Goal: Contribute content: Add original content to the website for others to see

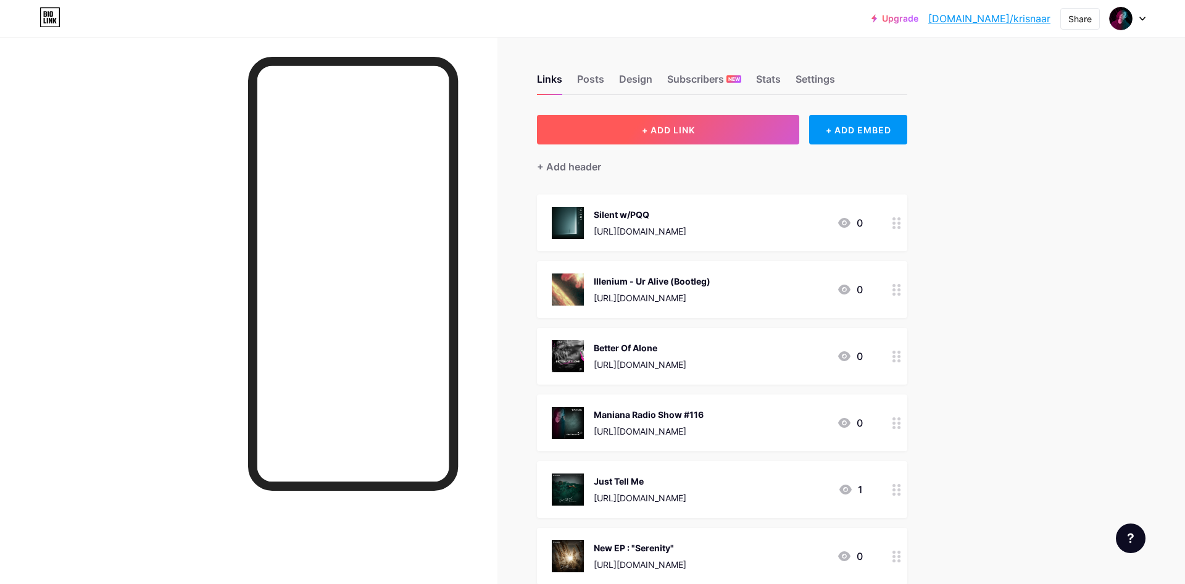
click at [710, 130] on button "+ ADD LINK" at bounding box center [668, 130] width 262 height 30
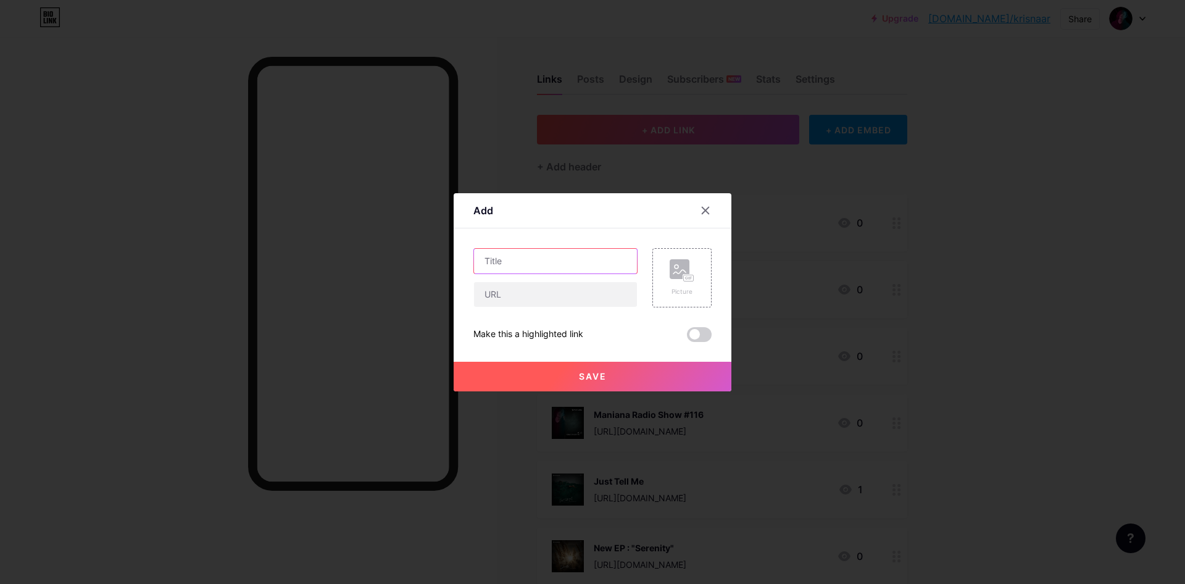
click at [595, 256] on input "text" at bounding box center [555, 261] width 163 height 25
type input "Heart Goes Remix"
click at [561, 296] on input "text" at bounding box center [555, 294] width 163 height 25
click at [681, 281] on icon at bounding box center [682, 270] width 25 height 23
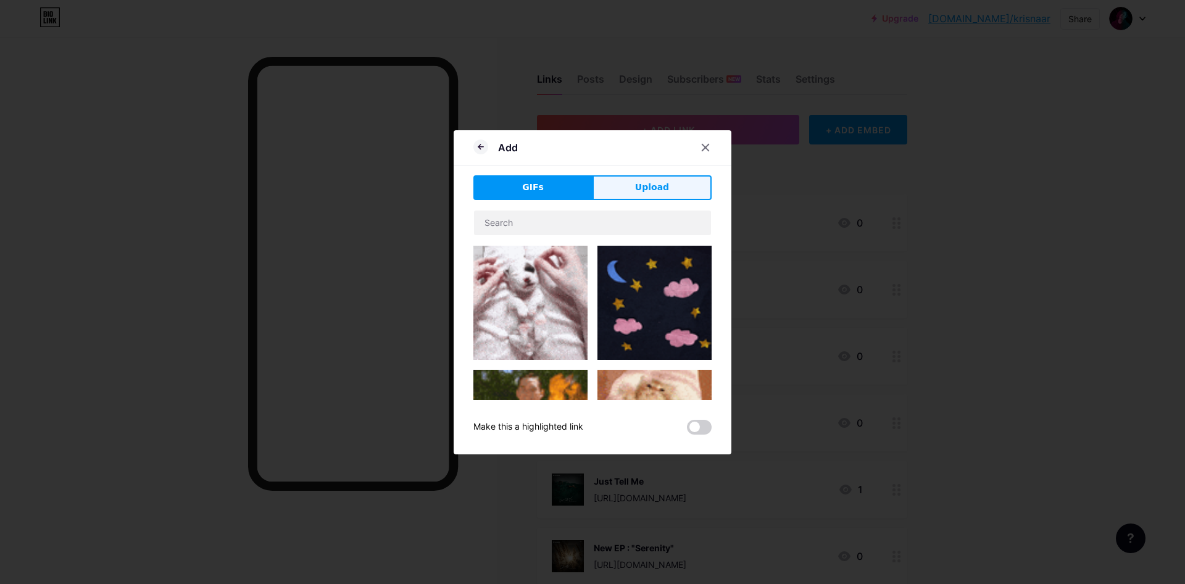
click at [653, 196] on button "Upload" at bounding box center [651, 187] width 119 height 25
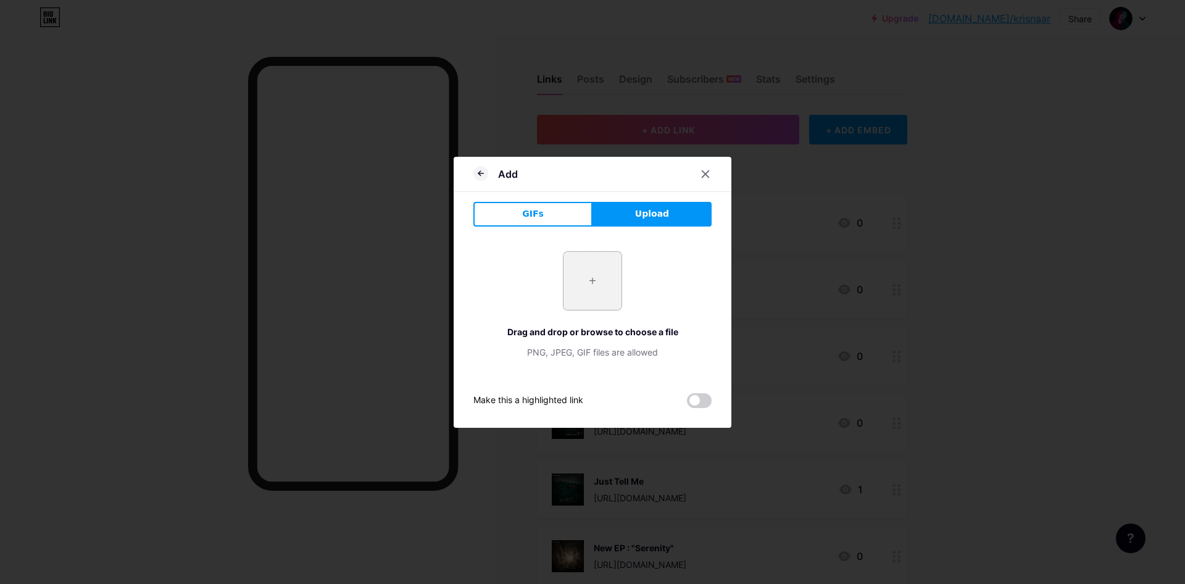
click at [592, 270] on input "file" at bounding box center [592, 281] width 58 height 58
type input "C:\fakepath\Krisna_-_Artwork.jpg"
click at [478, 179] on icon at bounding box center [480, 173] width 15 height 15
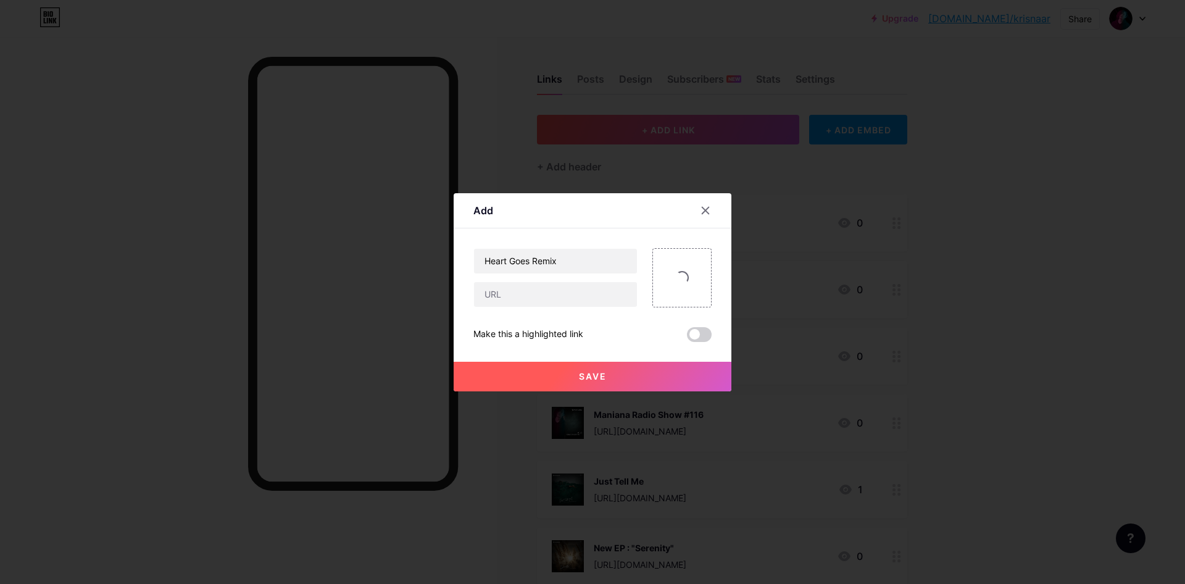
click at [597, 336] on div "Make this a highlighted link" at bounding box center [592, 334] width 238 height 15
click at [589, 303] on input "text" at bounding box center [555, 294] width 163 height 25
paste input "#drumandbass"
drag, startPoint x: 573, startPoint y: 297, endPoint x: 440, endPoint y: 301, distance: 133.3
click at [474, 301] on input "#drumandbass" at bounding box center [555, 294] width 163 height 25
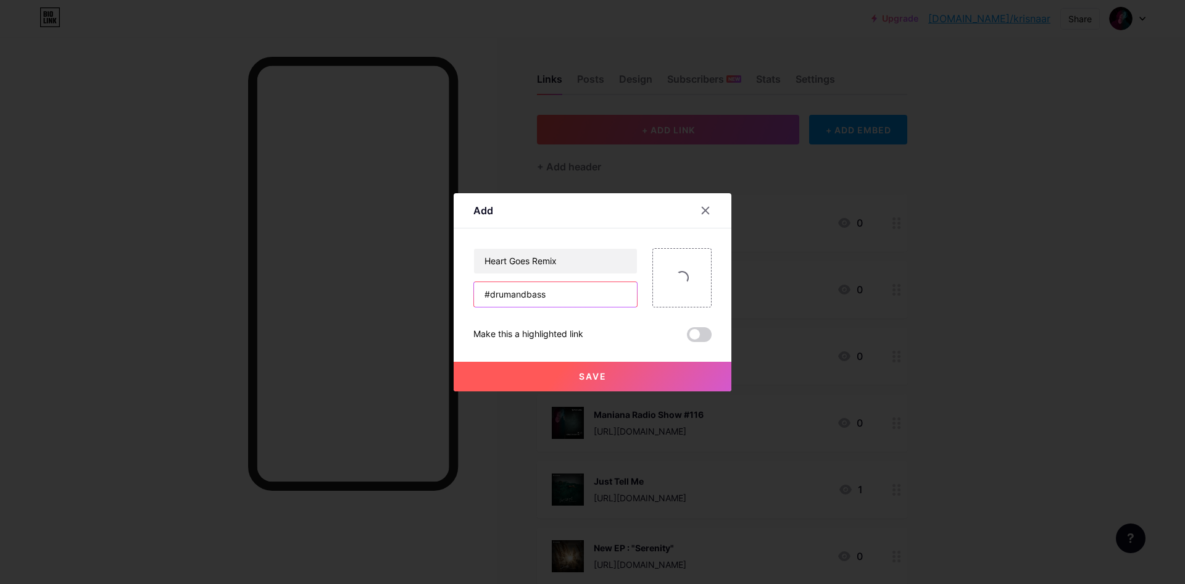
paste input "[URL][DOMAIN_NAME]"
type input "[URL][DOMAIN_NAME]"
click at [699, 370] on button "Save" at bounding box center [593, 377] width 278 height 30
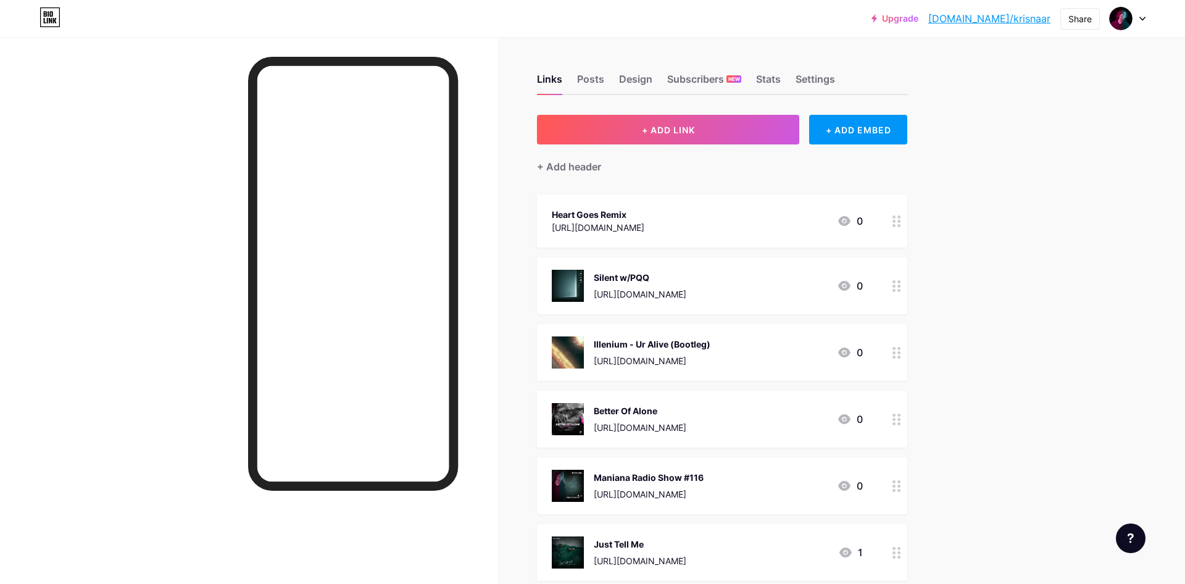
click at [902, 221] on div at bounding box center [896, 220] width 21 height 53
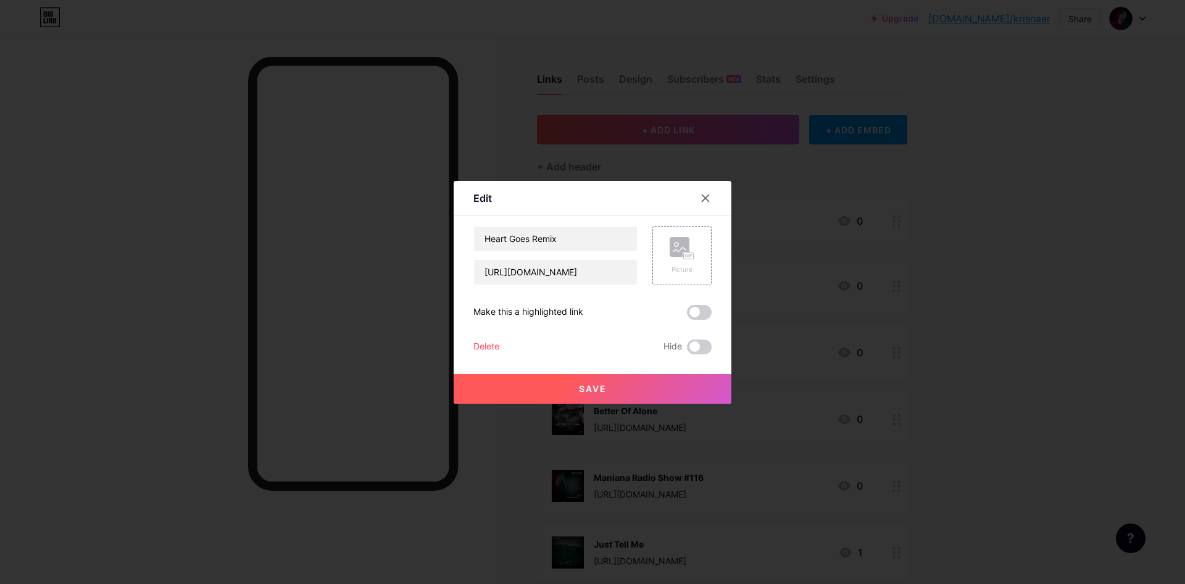
click at [1016, 252] on div at bounding box center [592, 292] width 1185 height 584
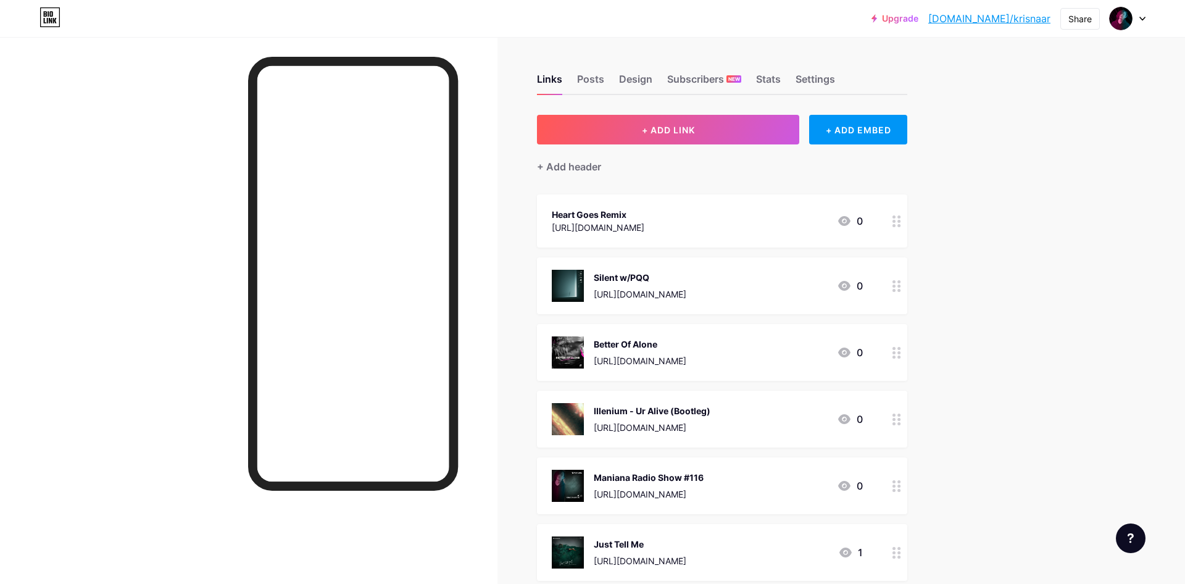
click at [887, 216] on div at bounding box center [896, 220] width 21 height 53
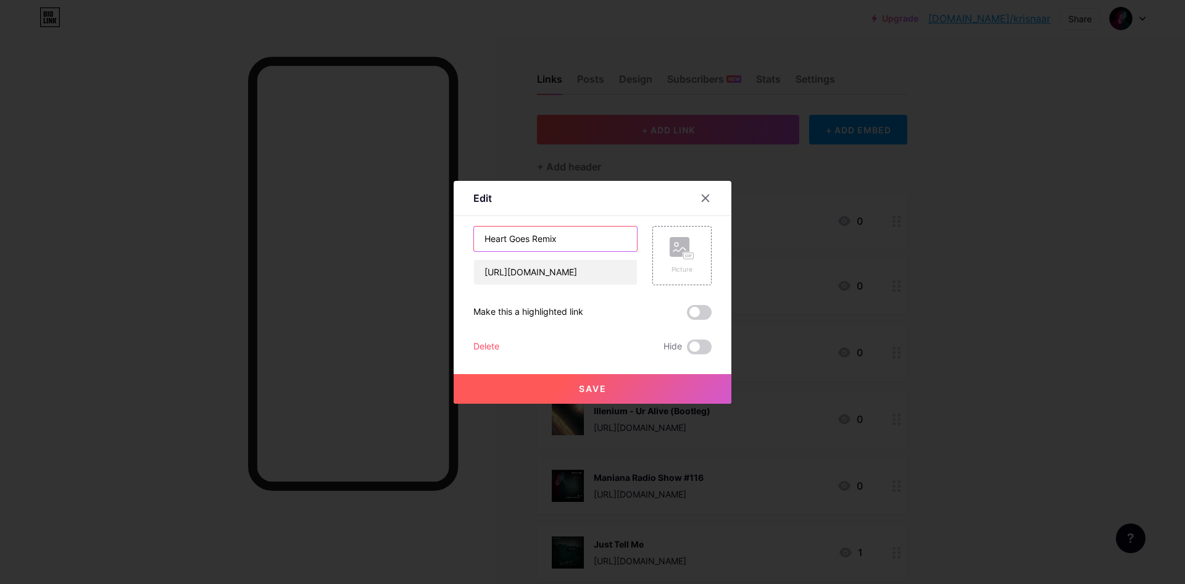
click at [534, 239] on input "Heart Goes Remix" at bounding box center [555, 238] width 163 height 25
click at [688, 256] on rect at bounding box center [689, 255] width 10 height 6
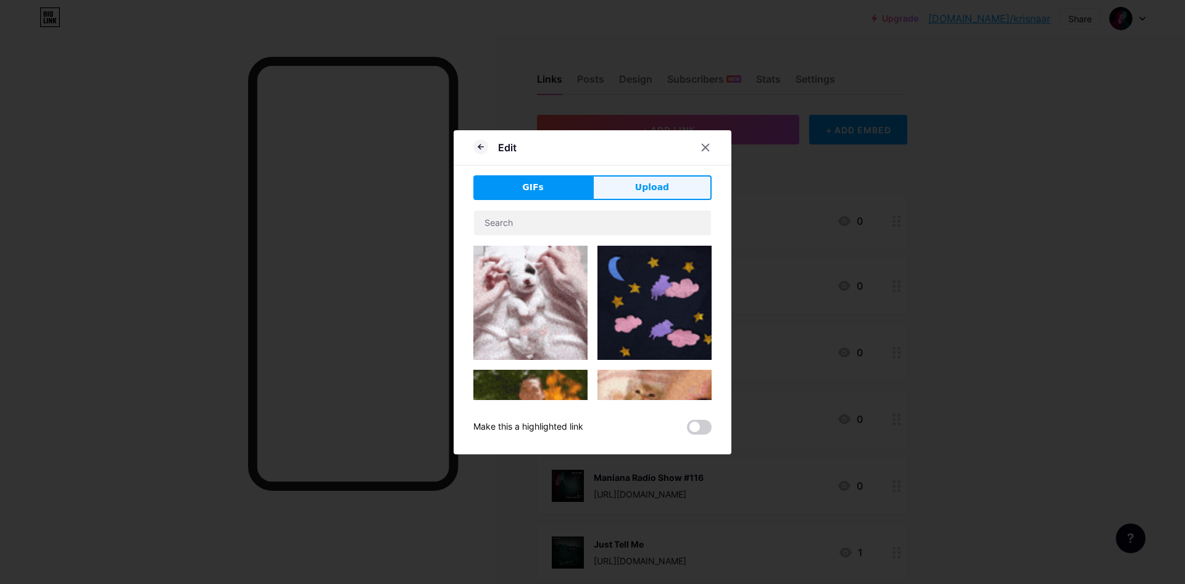
click at [666, 192] on span "Upload" at bounding box center [652, 187] width 34 height 13
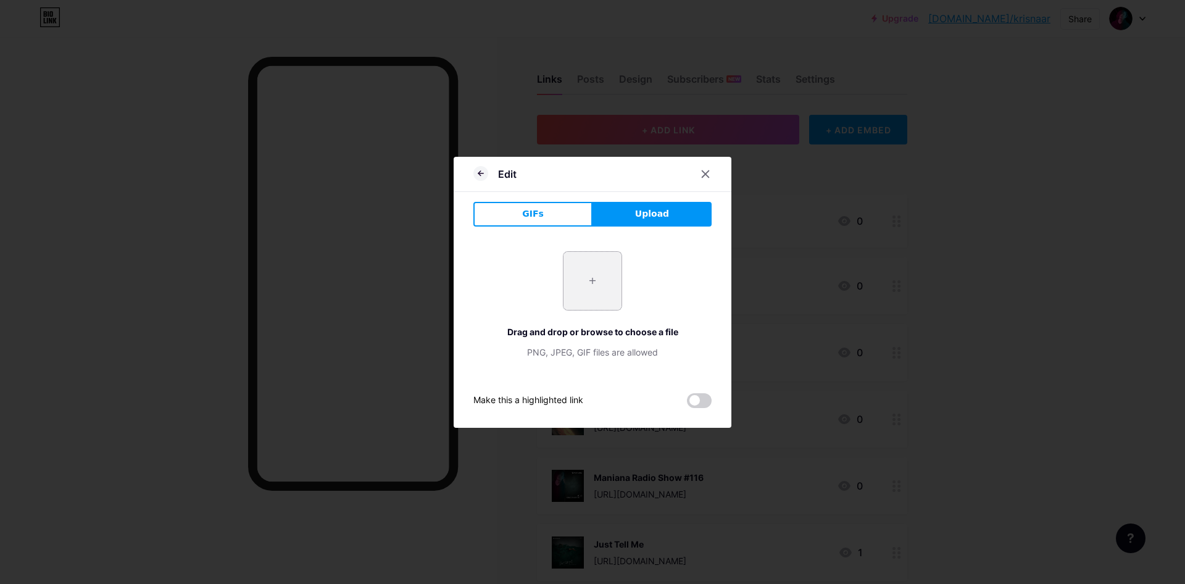
click at [607, 276] on input "file" at bounding box center [592, 281] width 58 height 58
type input "C:\fakepath\Krisna_-_Artwork.jpg"
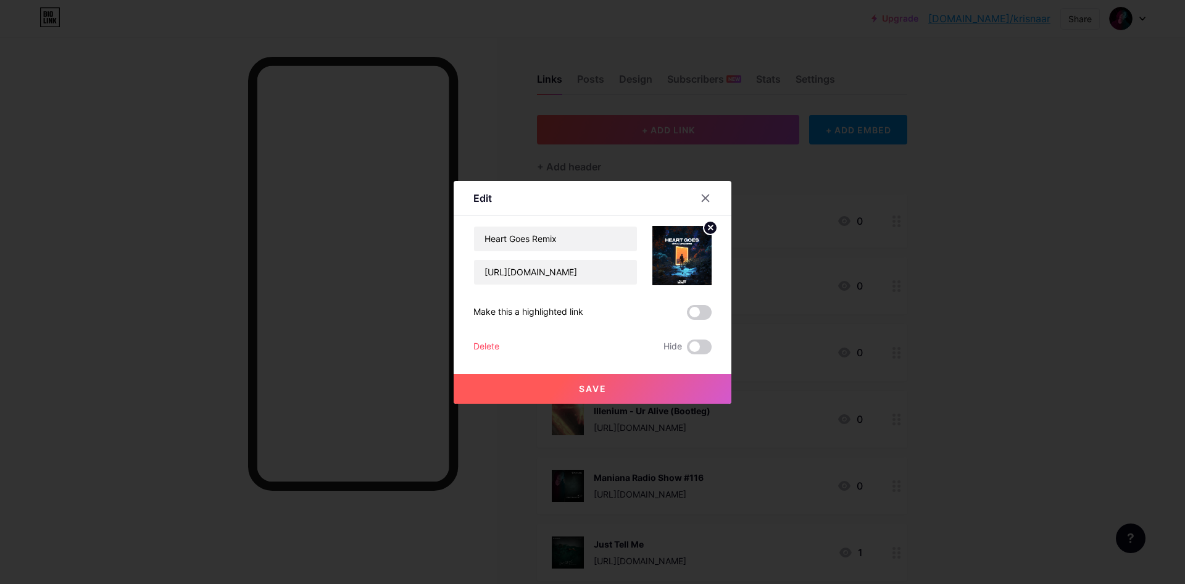
click at [678, 394] on button "Save" at bounding box center [593, 389] width 278 height 30
click at [631, 389] on button "Save" at bounding box center [593, 389] width 278 height 30
click at [704, 199] on icon at bounding box center [705, 197] width 7 height 7
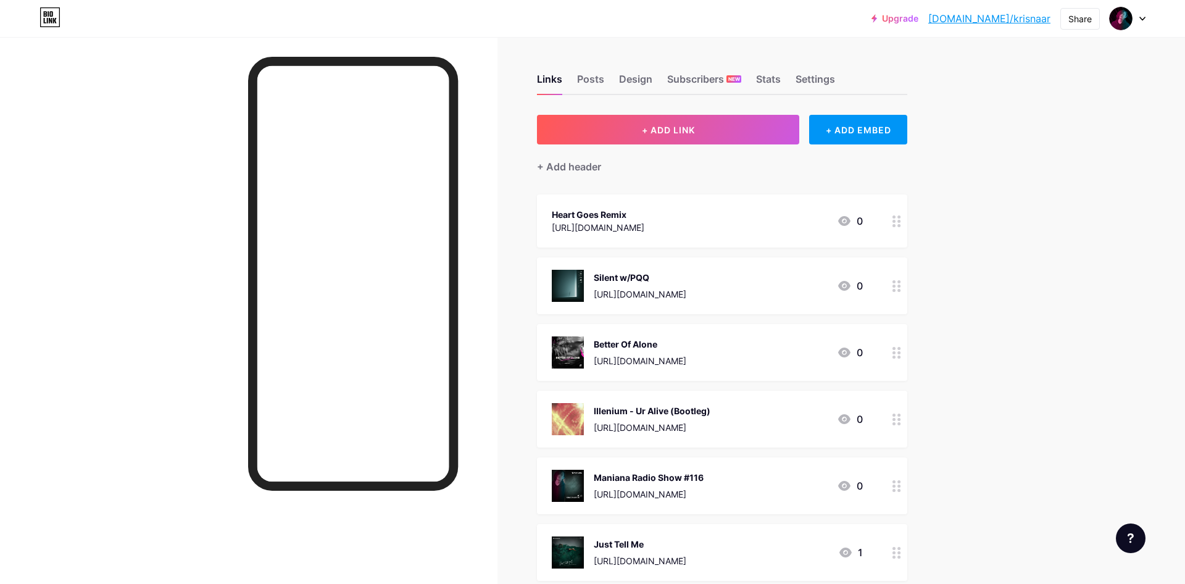
click at [889, 215] on div at bounding box center [896, 220] width 21 height 53
click at [686, 262] on div "Picture" at bounding box center [682, 255] width 25 height 37
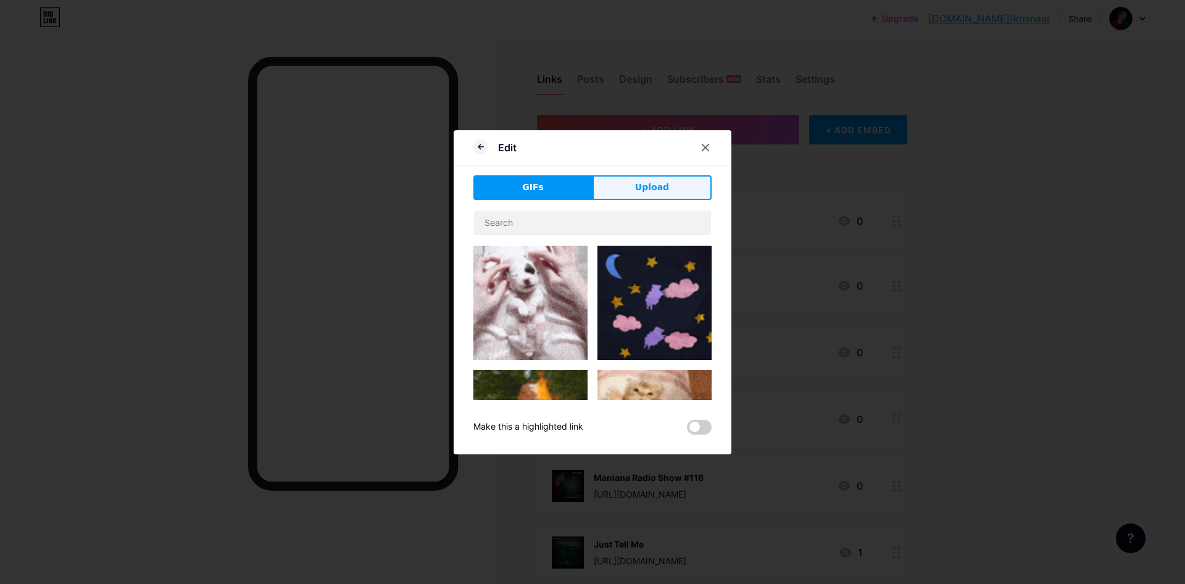
click at [674, 181] on button "Upload" at bounding box center [651, 187] width 119 height 25
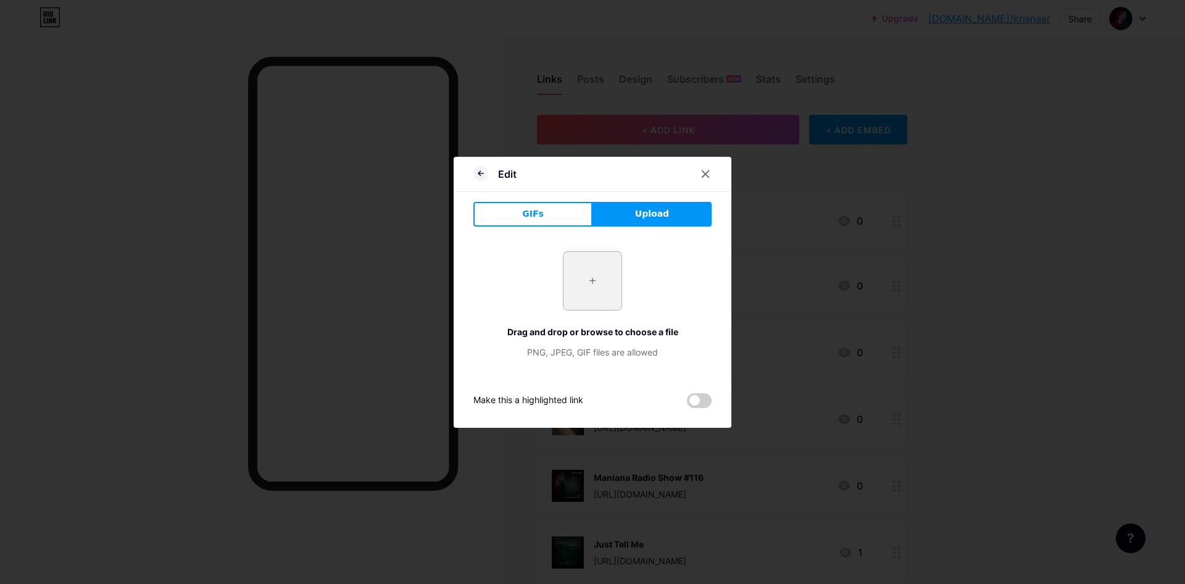
click at [620, 267] on input "file" at bounding box center [592, 281] width 58 height 58
type input "C:\fakepath\Krisna_-_Artwork.jpg"
click at [701, 174] on icon at bounding box center [705, 174] width 10 height 10
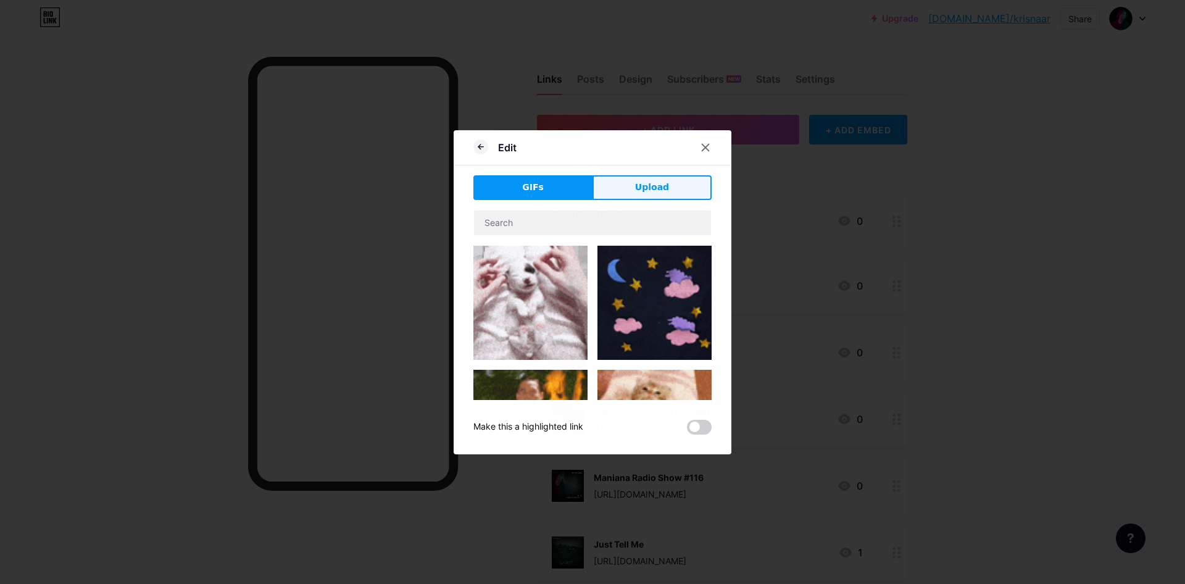
click at [645, 194] on button "Upload" at bounding box center [651, 187] width 119 height 25
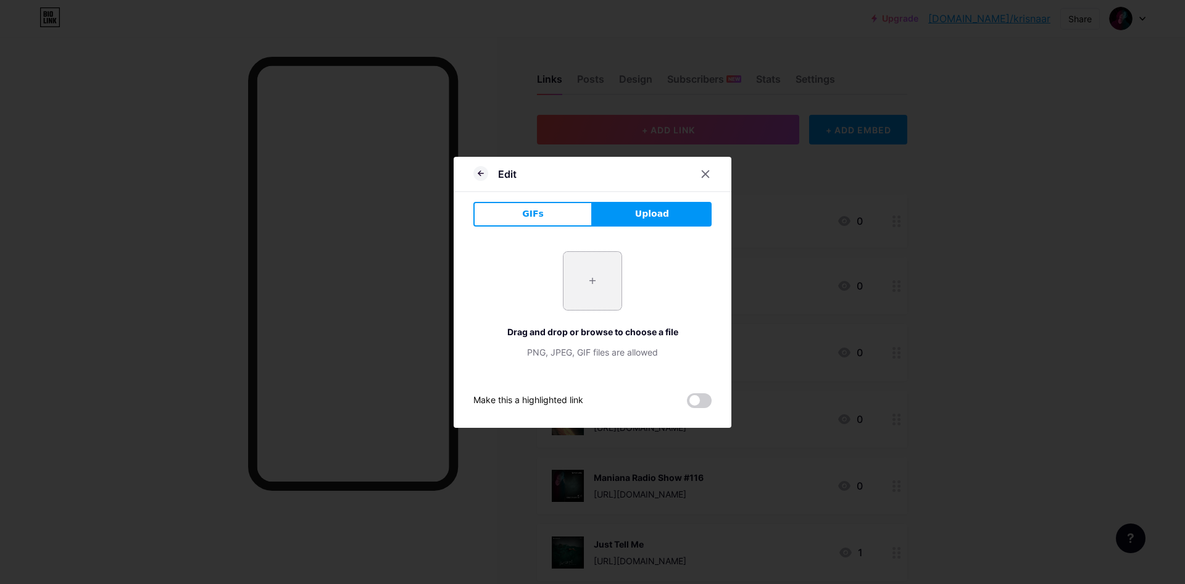
click at [586, 281] on input "file" at bounding box center [592, 281] width 58 height 58
type input "C:\fakepath\Discovery BG.png"
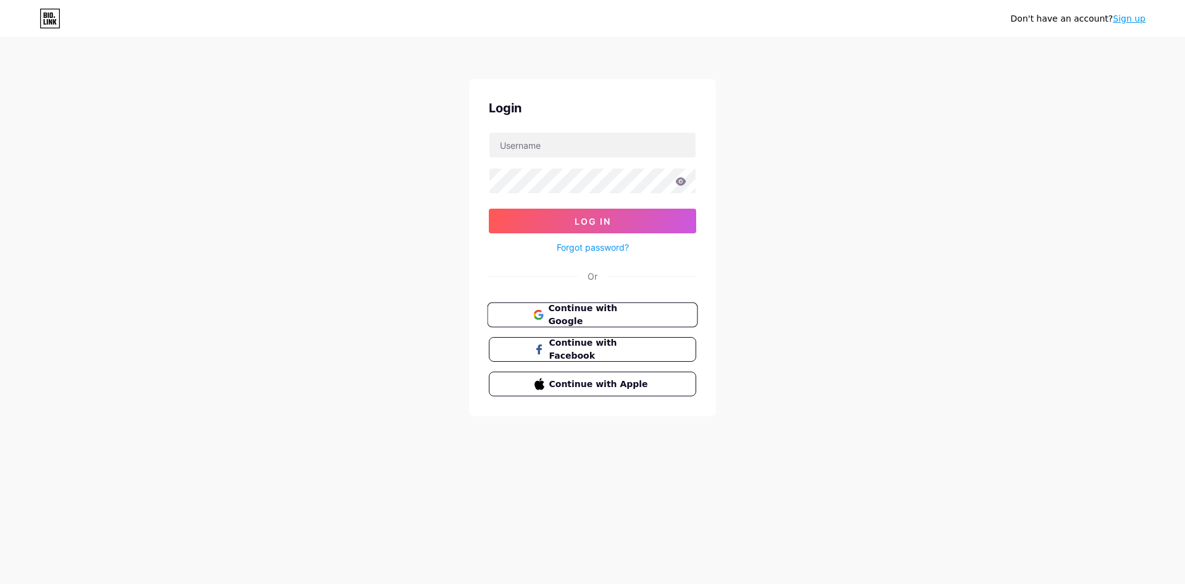
click at [587, 305] on button "Continue with Google" at bounding box center [592, 314] width 210 height 25
click at [533, 142] on input "text" at bounding box center [592, 145] width 206 height 25
type input "[EMAIL_ADDRESS][DOMAIN_NAME]"
